Goal: Find specific page/section: Find specific page/section

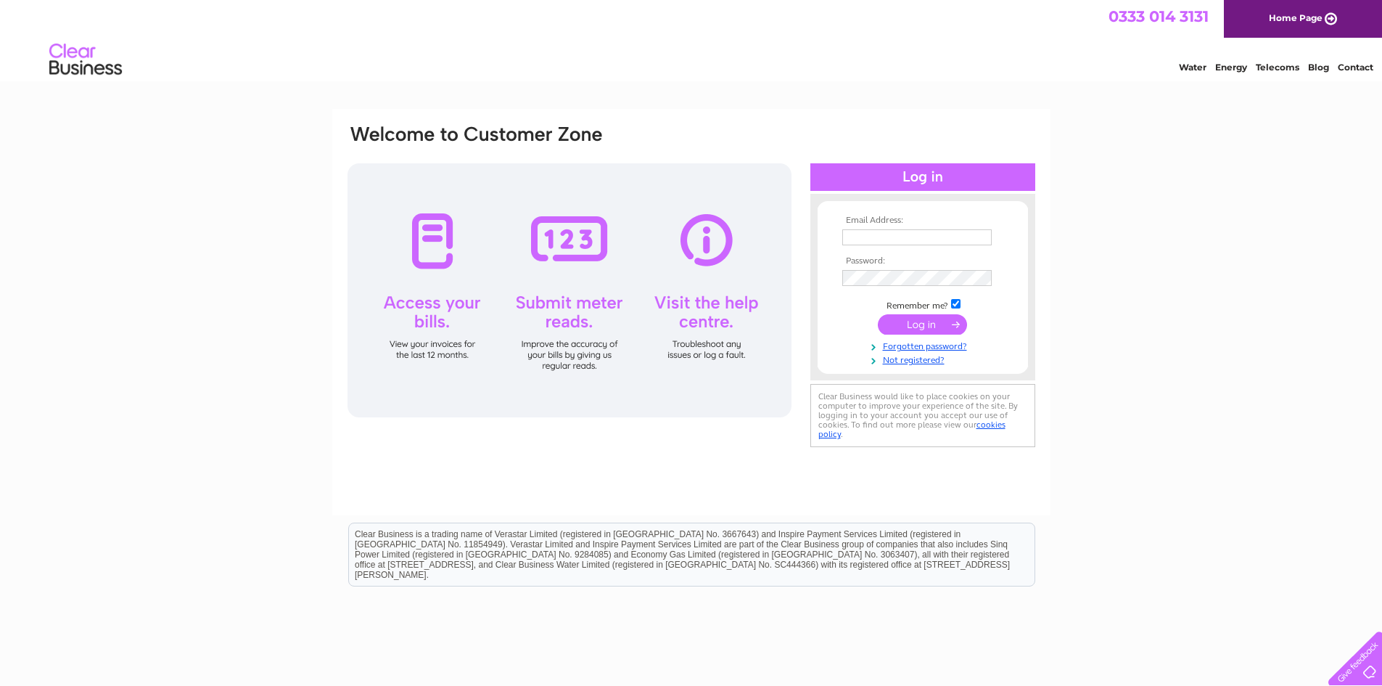
type input "[EMAIL_ADDRESS][DOMAIN_NAME]"
click at [908, 323] on input "submit" at bounding box center [922, 324] width 89 height 20
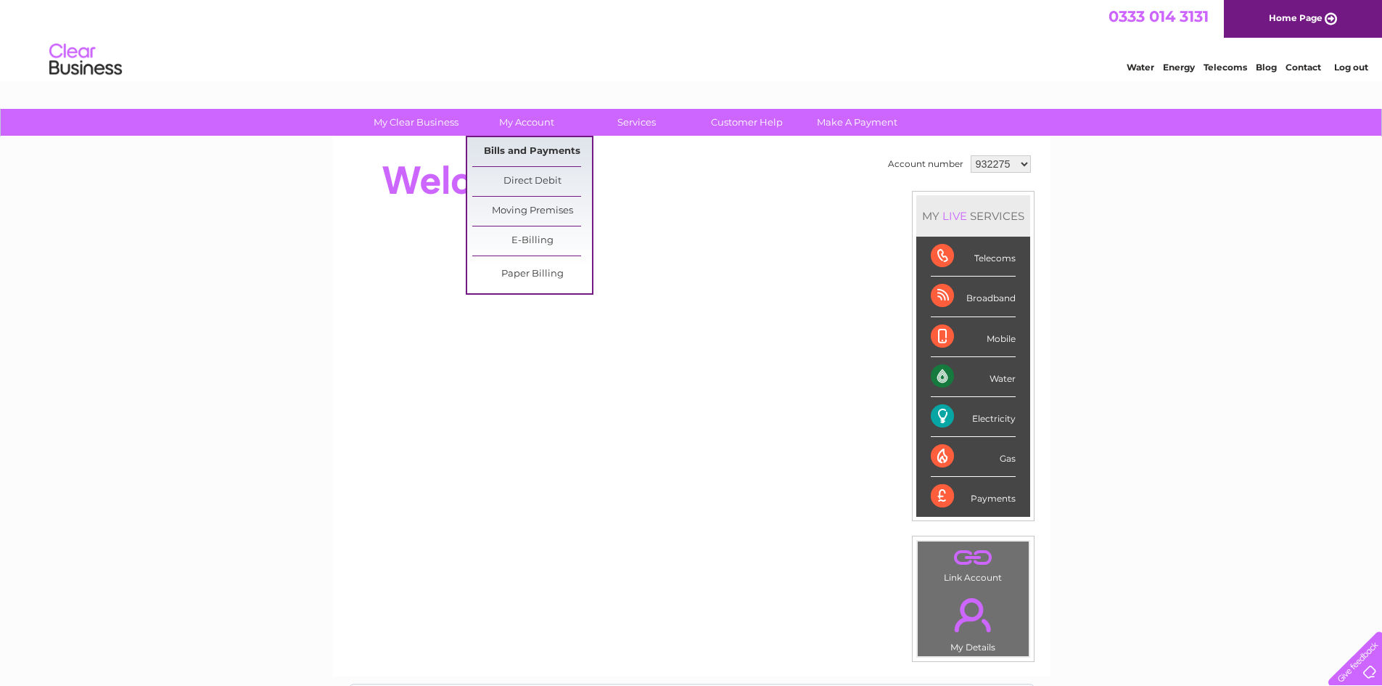
click at [538, 152] on link "Bills and Payments" at bounding box center [532, 151] width 120 height 29
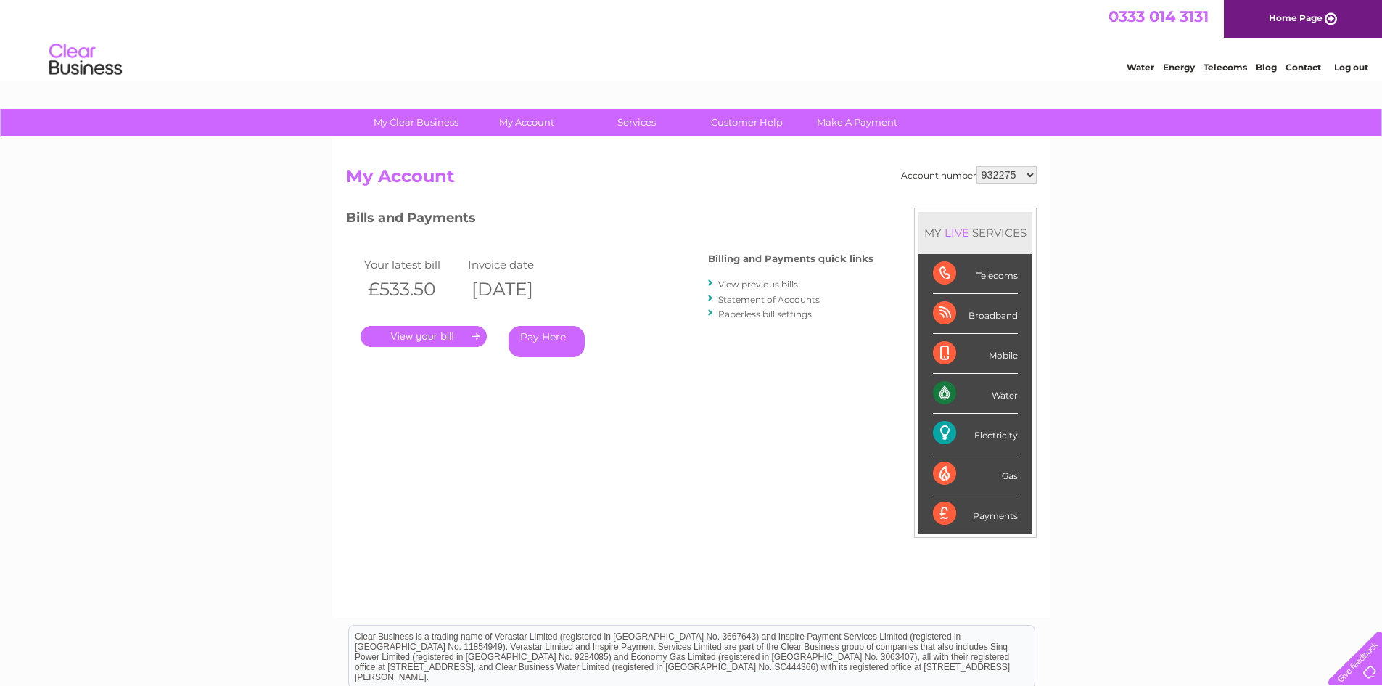
click at [1028, 174] on select "932275 932278 1048523 1089500 1098788 1098798 1098834 1098838 1098848 1103919 1…" at bounding box center [1006, 174] width 60 height 17
select select "1111590"
click at [976, 166] on select "932275 932278 1048523 1089500 1098788 1098798 1098834 1098838 1098848 1103919 1…" at bounding box center [1006, 174] width 60 height 17
